Goal: Browse casually: Explore the website without a specific task or goal

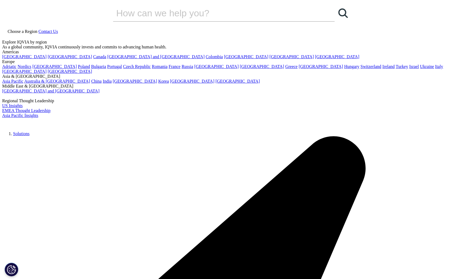
click at [37, 29] on span "Choose a Region" at bounding box center [23, 31] width 30 height 5
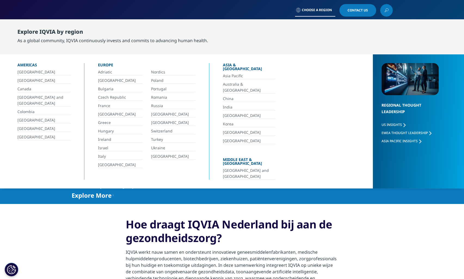
click at [70, 224] on section "Hoe draagt IQVIA Nederland bij aan de gezondheidszorg? IQVIA werkt nauw samen e…" at bounding box center [232, 257] width 464 height 107
click at [324, 8] on span "Choose a Region" at bounding box center [317, 10] width 30 height 4
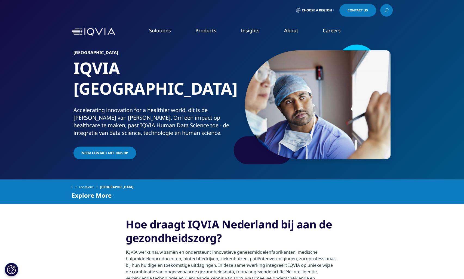
click at [323, 10] on span "Choose a Region" at bounding box center [317, 10] width 30 height 4
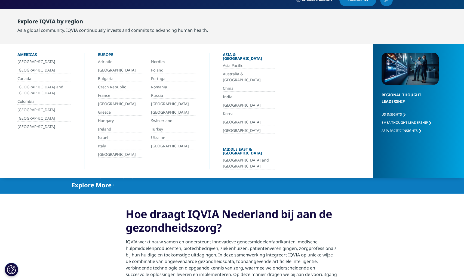
scroll to position [10, 0]
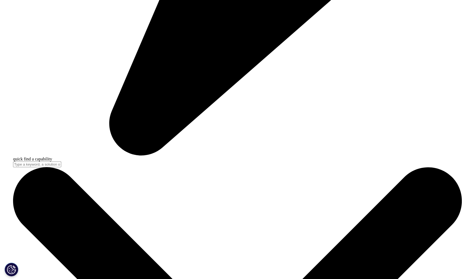
scroll to position [443, 0]
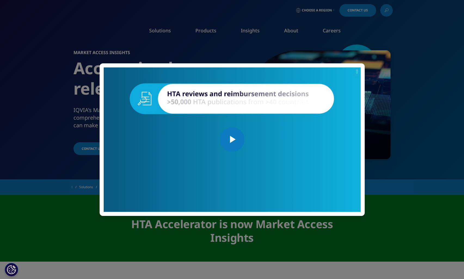
click at [356, 73] on icon at bounding box center [357, 71] width 2 height 5
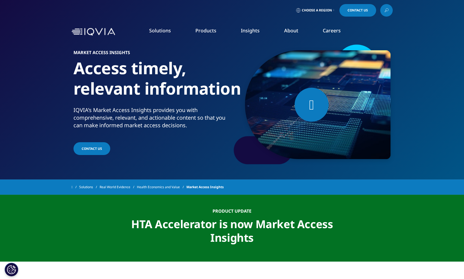
click at [93, 33] on img at bounding box center [94, 32] width 44 height 8
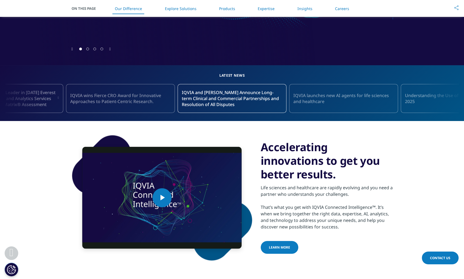
scroll to position [320, 0]
